Goal: Transaction & Acquisition: Purchase product/service

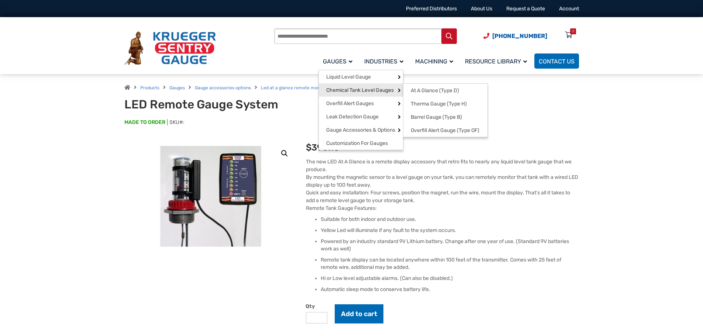
click at [370, 90] on span "Chemical Tank Level Gauges" at bounding box center [360, 90] width 68 height 7
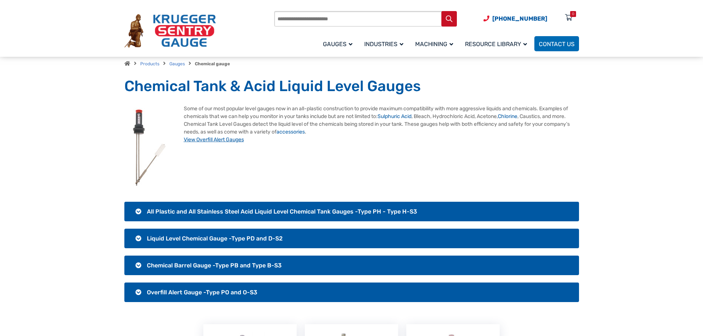
scroll to position [74, 0]
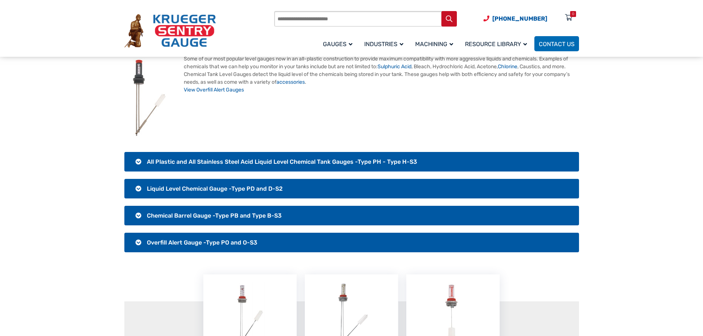
click at [157, 189] on span "Liquid Level Chemical Gauge -Type PD and D-S2" at bounding box center [215, 188] width 136 height 7
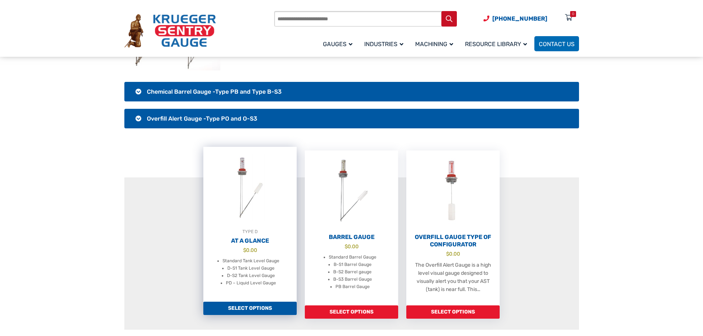
scroll to position [332, 0]
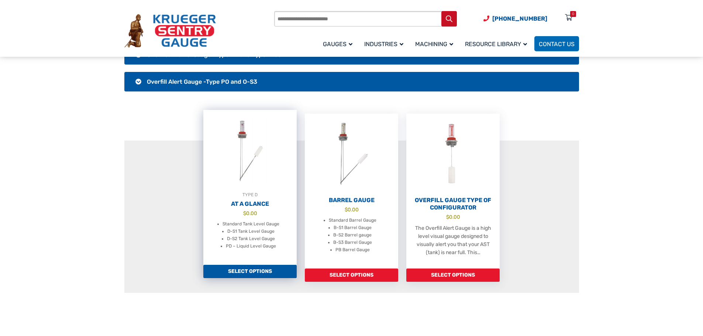
click at [260, 272] on link "Select options" at bounding box center [249, 271] width 93 height 13
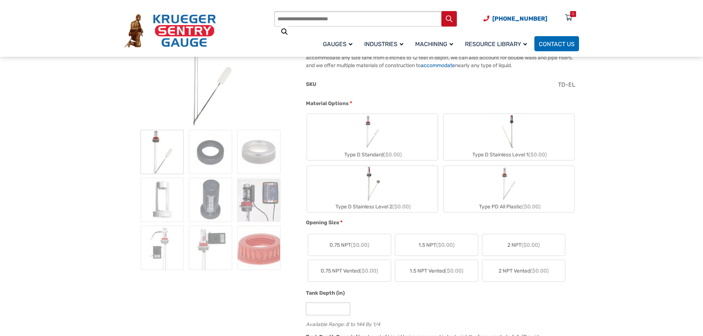
scroll to position [148, 0]
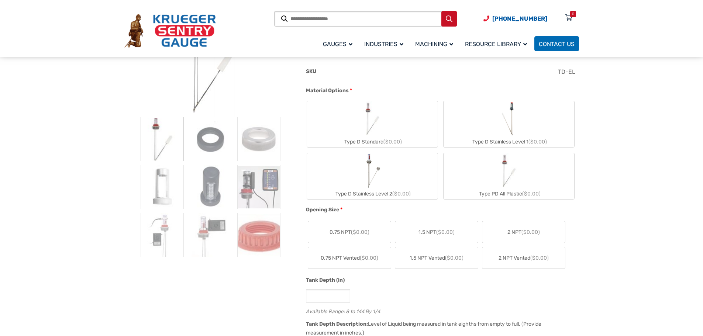
click at [488, 179] on label "Type PD All Plastic ($0.00)" at bounding box center [509, 176] width 131 height 46
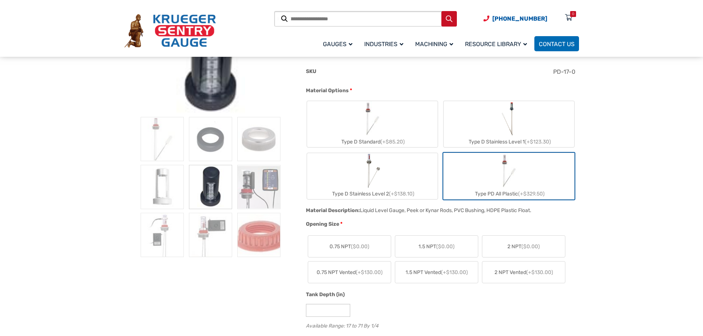
click at [506, 246] on label "2 NPT ($0.00)" at bounding box center [523, 246] width 83 height 21
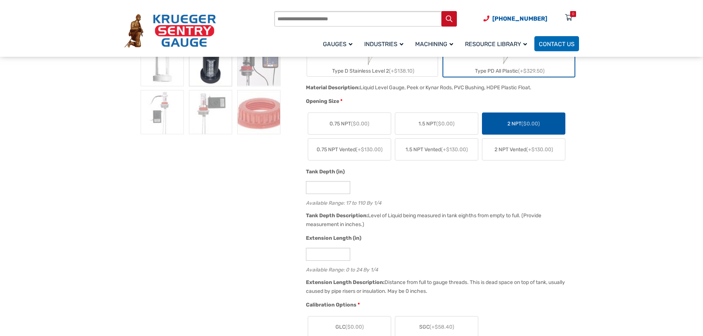
scroll to position [295, 0]
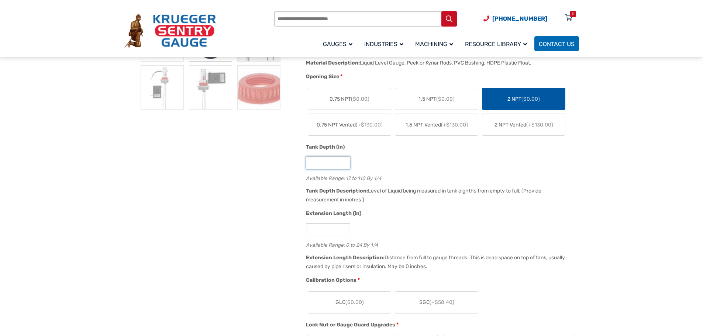
click at [327, 162] on input "**" at bounding box center [328, 163] width 44 height 13
type input "*"
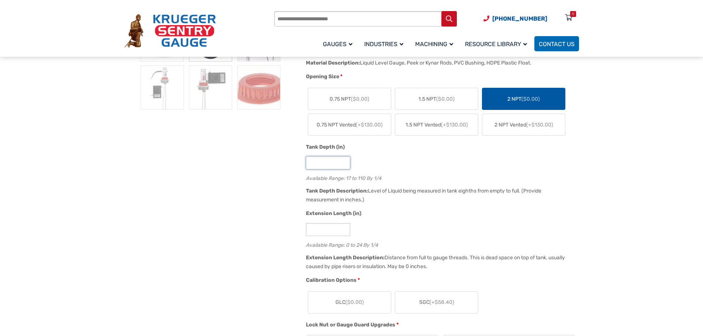
type input "**"
click at [373, 163] on div "**" at bounding box center [440, 163] width 269 height 13
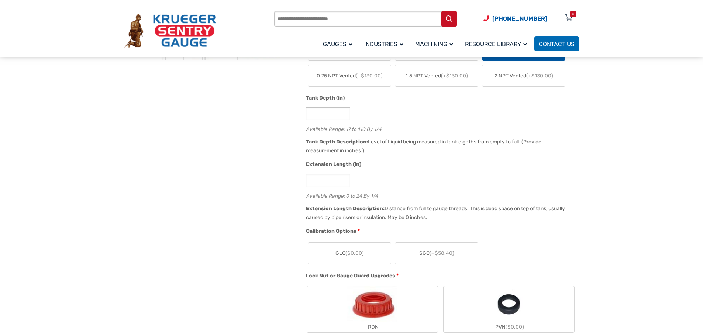
scroll to position [369, 0]
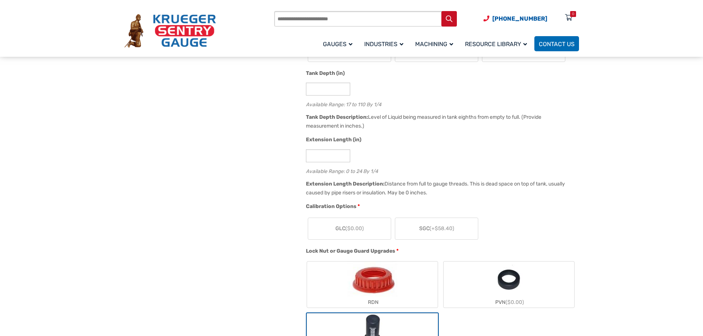
click at [365, 233] on label "GLC ($0.00)" at bounding box center [349, 228] width 83 height 21
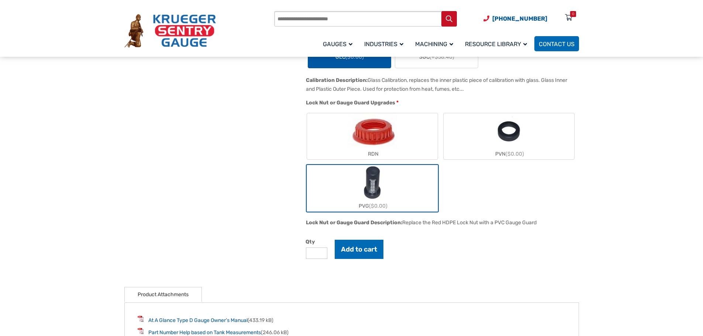
scroll to position [554, 0]
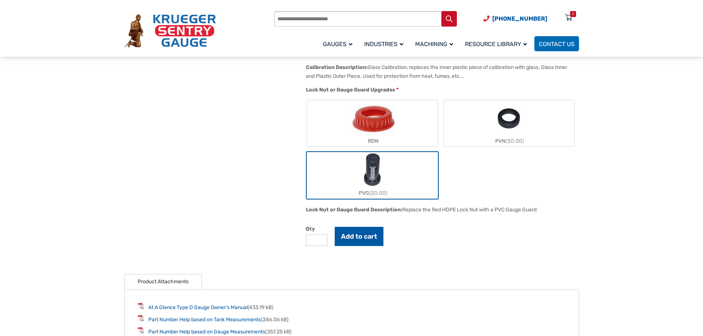
click at [364, 240] on button "Add to cart" at bounding box center [359, 236] width 49 height 19
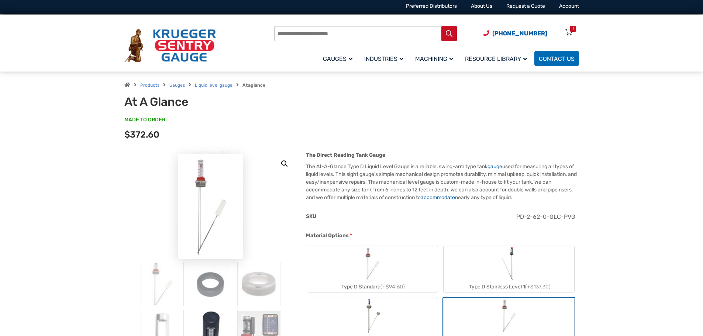
scroll to position [0, 0]
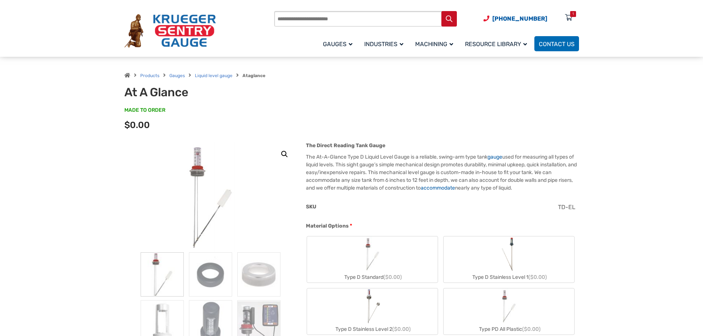
scroll to position [37, 0]
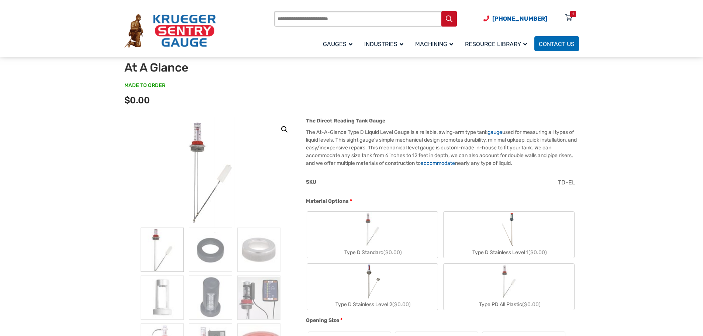
click at [370, 224] on img "Type D Standard" at bounding box center [372, 229] width 35 height 35
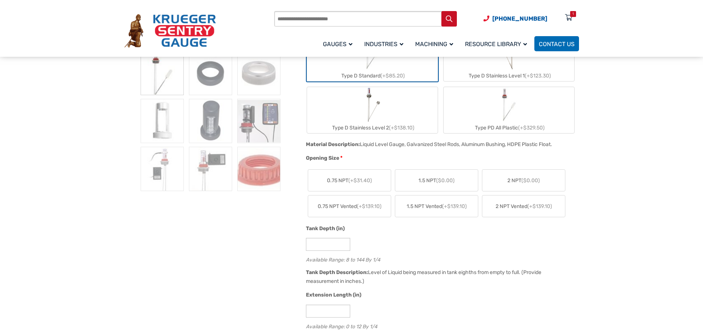
scroll to position [221, 0]
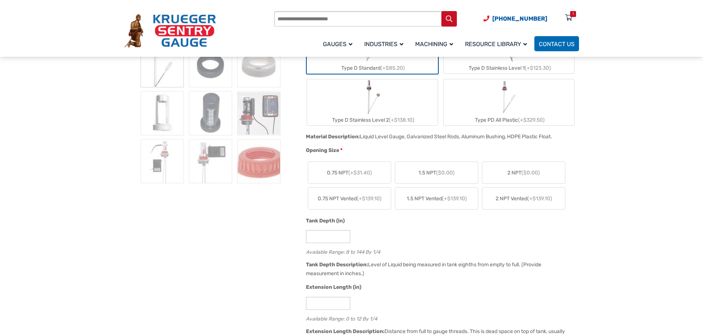
click at [525, 177] on label "2 NPT ($0.00)" at bounding box center [523, 172] width 83 height 21
click at [323, 236] on input "*" at bounding box center [328, 236] width 44 height 13
click at [330, 233] on input "*" at bounding box center [328, 236] width 44 height 13
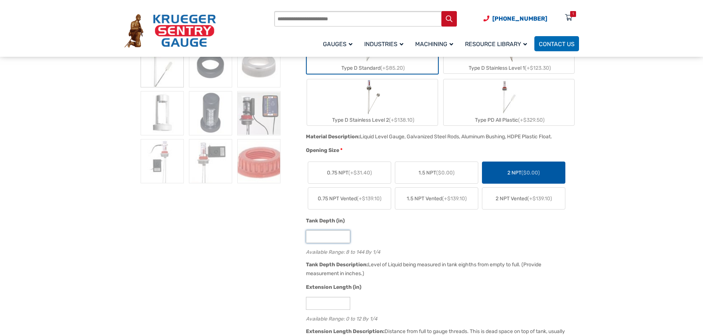
click at [327, 234] on input "*" at bounding box center [328, 236] width 44 height 13
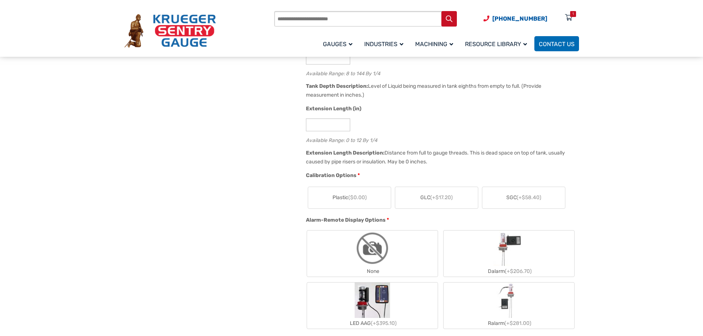
scroll to position [406, 0]
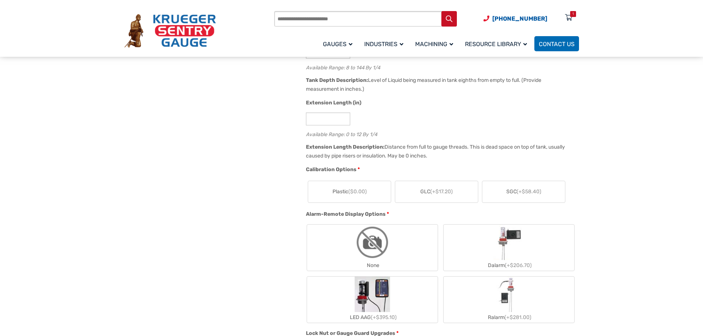
click at [358, 195] on span "($0.00)" at bounding box center [357, 192] width 18 height 6
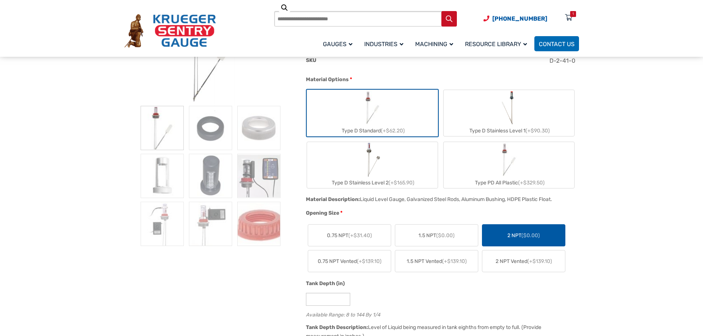
scroll to position [111, 0]
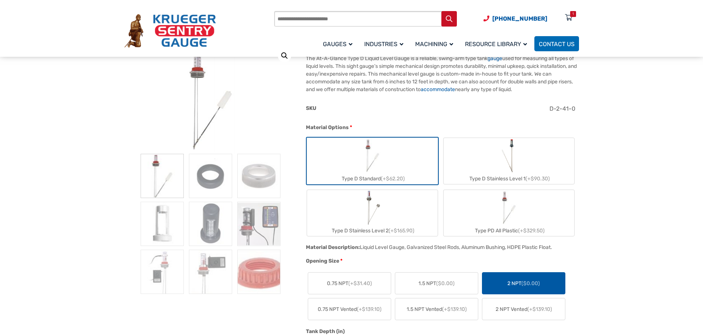
click at [523, 210] on img "Type PD All Plastic" at bounding box center [508, 207] width 35 height 35
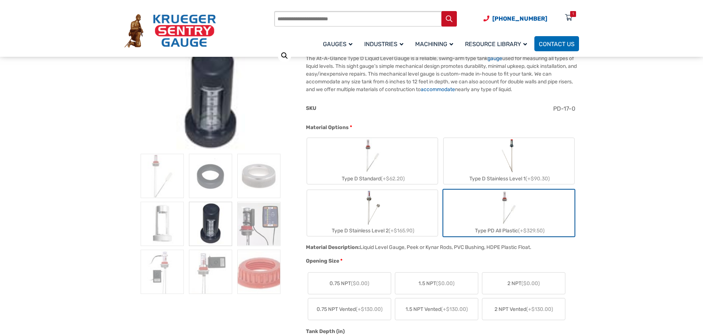
click at [392, 163] on label "Type D Standard (+$62.20)" at bounding box center [372, 161] width 131 height 46
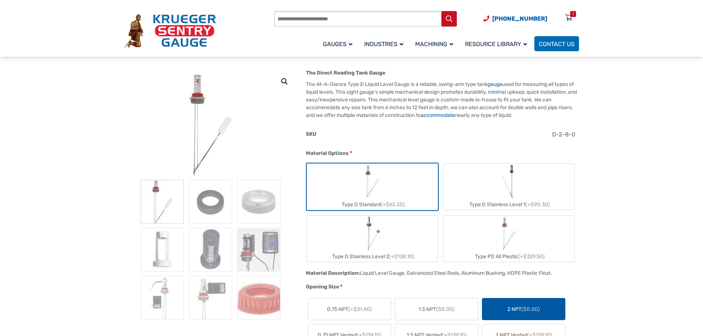
scroll to position [74, 0]
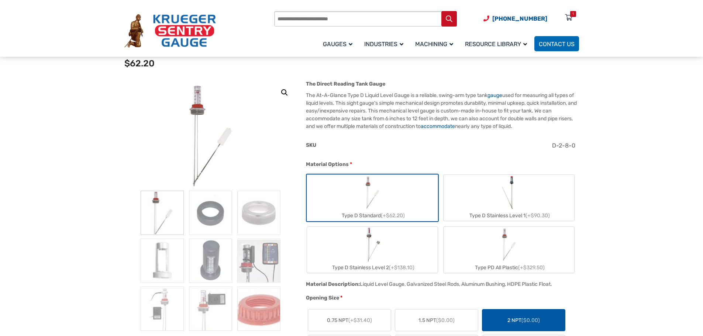
click at [485, 212] on div "Type D Stainless Level 1 (+$90.30)" at bounding box center [509, 215] width 131 height 11
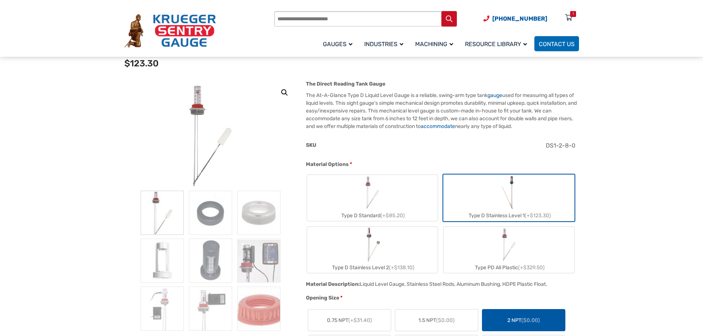
click at [500, 233] on img "Type PD All Plastic" at bounding box center [508, 244] width 35 height 35
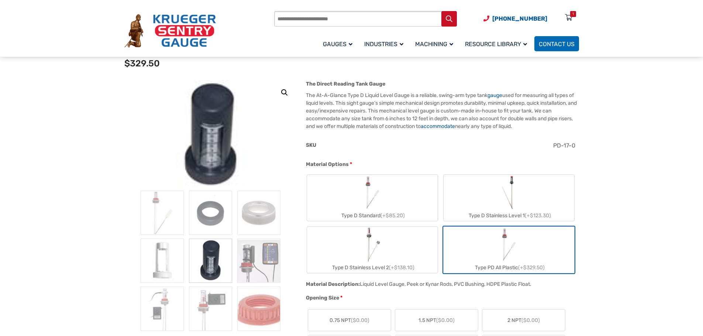
click at [400, 248] on label "Type D Stainless Level 2 (+$138.10)" at bounding box center [372, 250] width 131 height 46
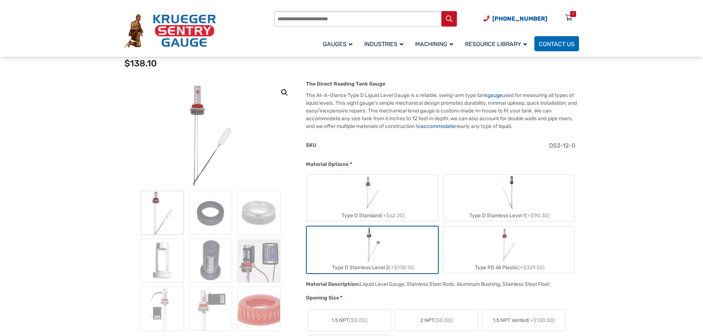
click at [510, 244] on img "Type PD All Plastic" at bounding box center [508, 244] width 35 height 35
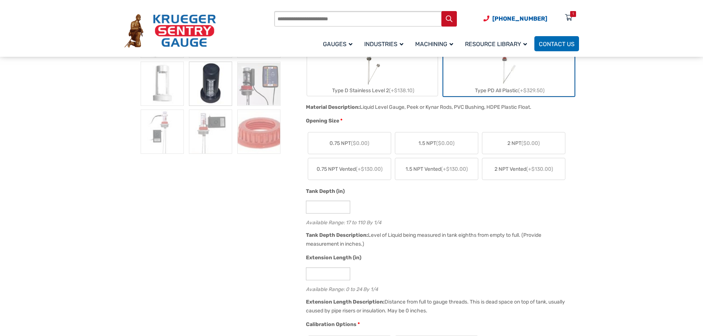
scroll to position [221, 0]
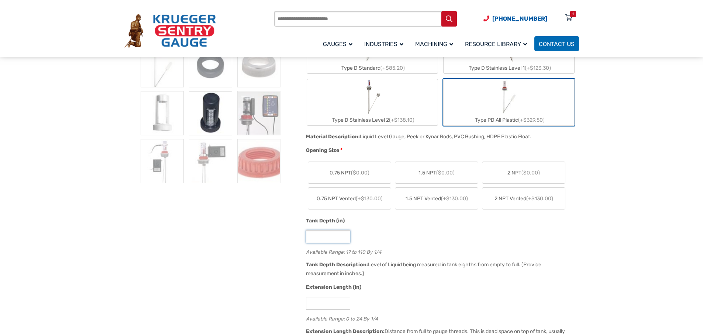
click at [313, 237] on input "**" at bounding box center [328, 236] width 44 height 13
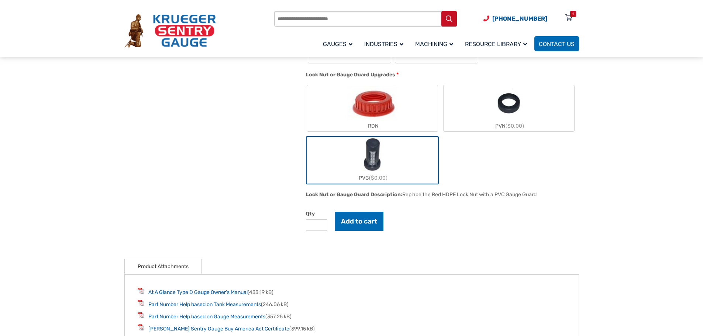
scroll to position [554, 0]
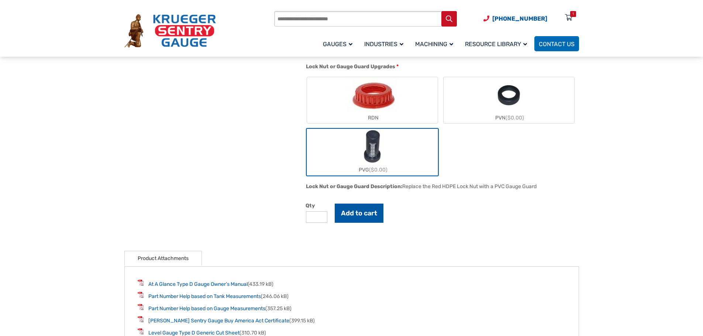
type input "**"
click at [368, 222] on button "Add to cart" at bounding box center [359, 213] width 49 height 19
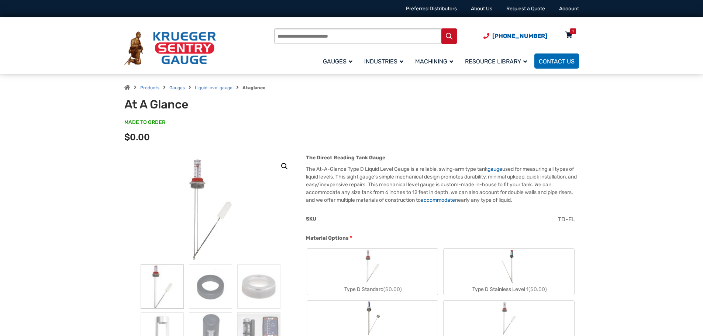
click at [572, 35] on icon at bounding box center [568, 36] width 7 height 12
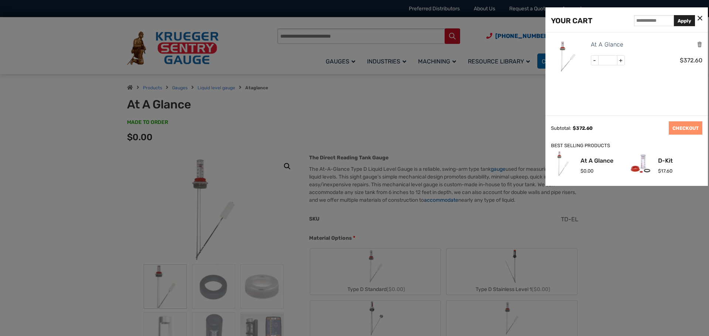
click at [701, 15] on icon at bounding box center [699, 19] width 5 height 8
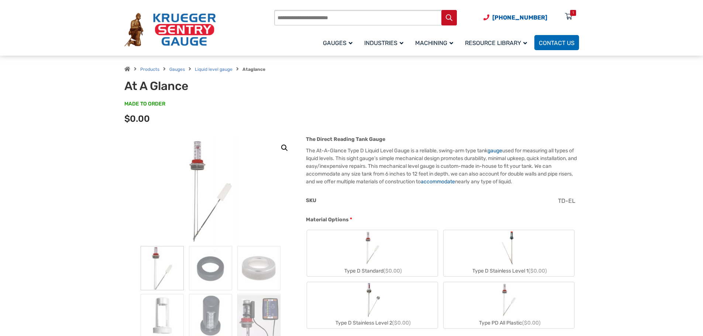
scroll to position [37, 0]
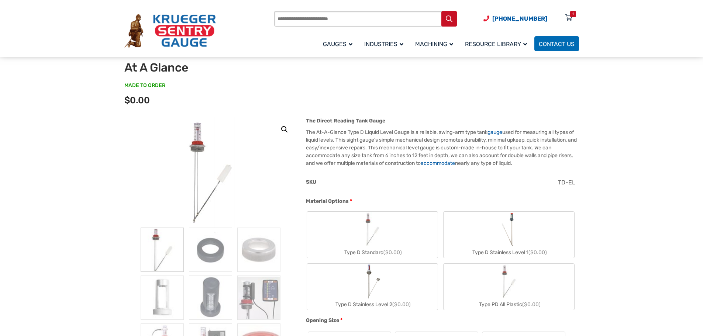
click at [499, 292] on img "Type PD All Plastic" at bounding box center [508, 281] width 35 height 35
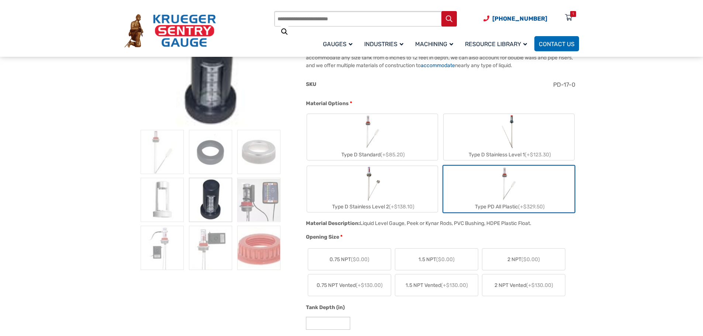
scroll to position [185, 0]
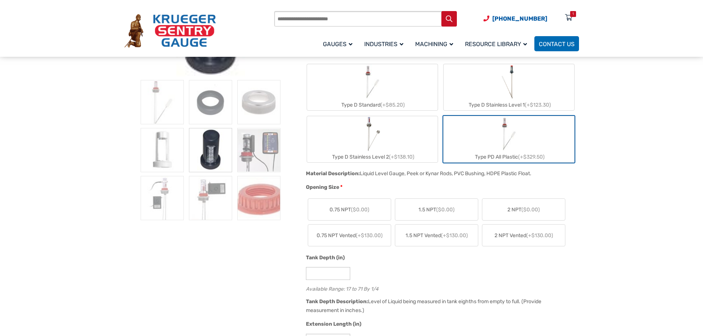
click at [530, 215] on label "2 NPT ($0.00)" at bounding box center [523, 209] width 83 height 21
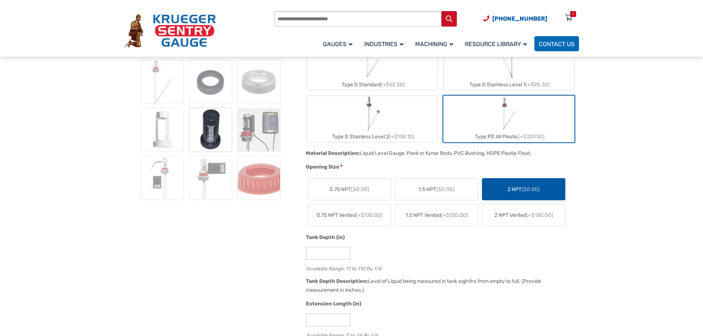
scroll to position [221, 0]
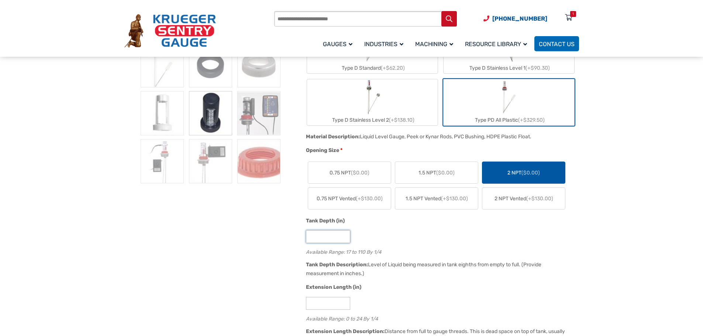
click at [322, 236] on input "**" at bounding box center [328, 236] width 44 height 13
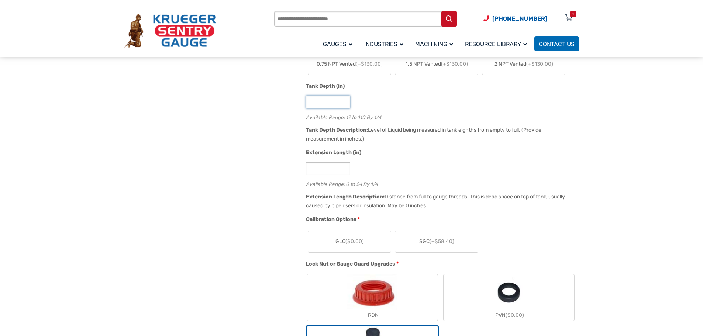
scroll to position [369, 0]
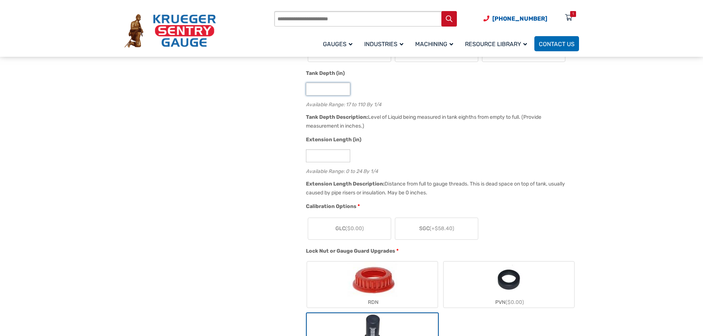
type input "**"
click at [362, 230] on span "($0.00)" at bounding box center [355, 229] width 18 height 6
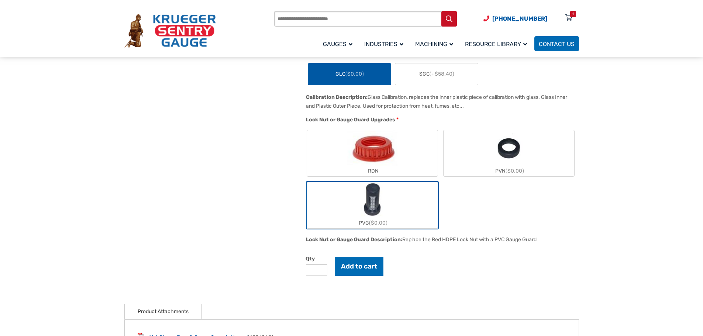
scroll to position [554, 0]
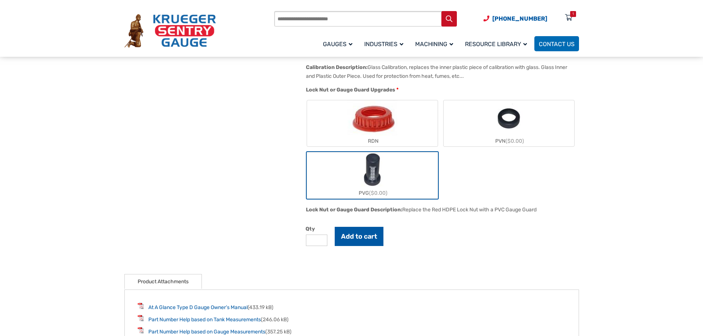
click at [357, 237] on button "Add to cart" at bounding box center [359, 236] width 49 height 19
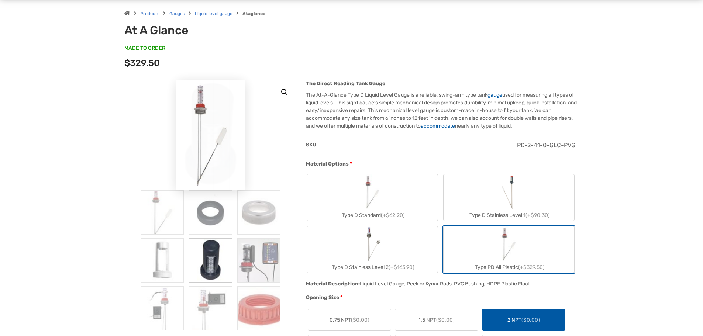
scroll to position [0, 0]
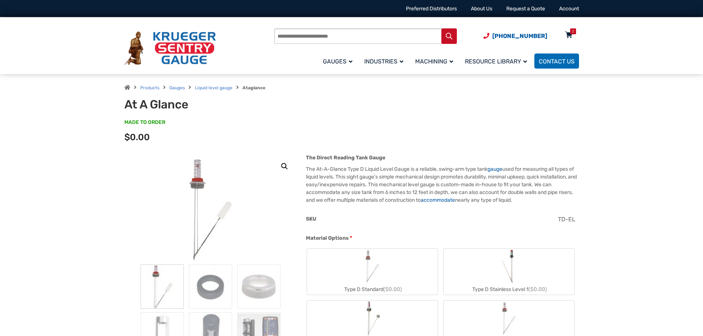
click at [568, 32] on icon at bounding box center [568, 36] width 7 height 12
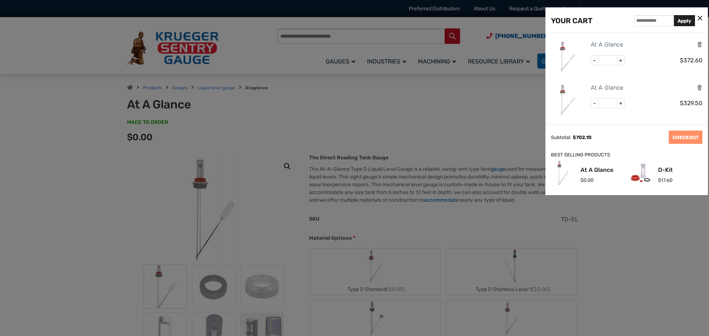
click at [376, 128] on div at bounding box center [354, 168] width 709 height 336
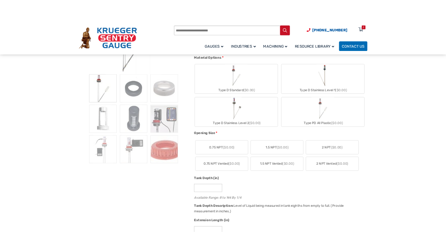
scroll to position [185, 0]
